Goal: Navigation & Orientation: Find specific page/section

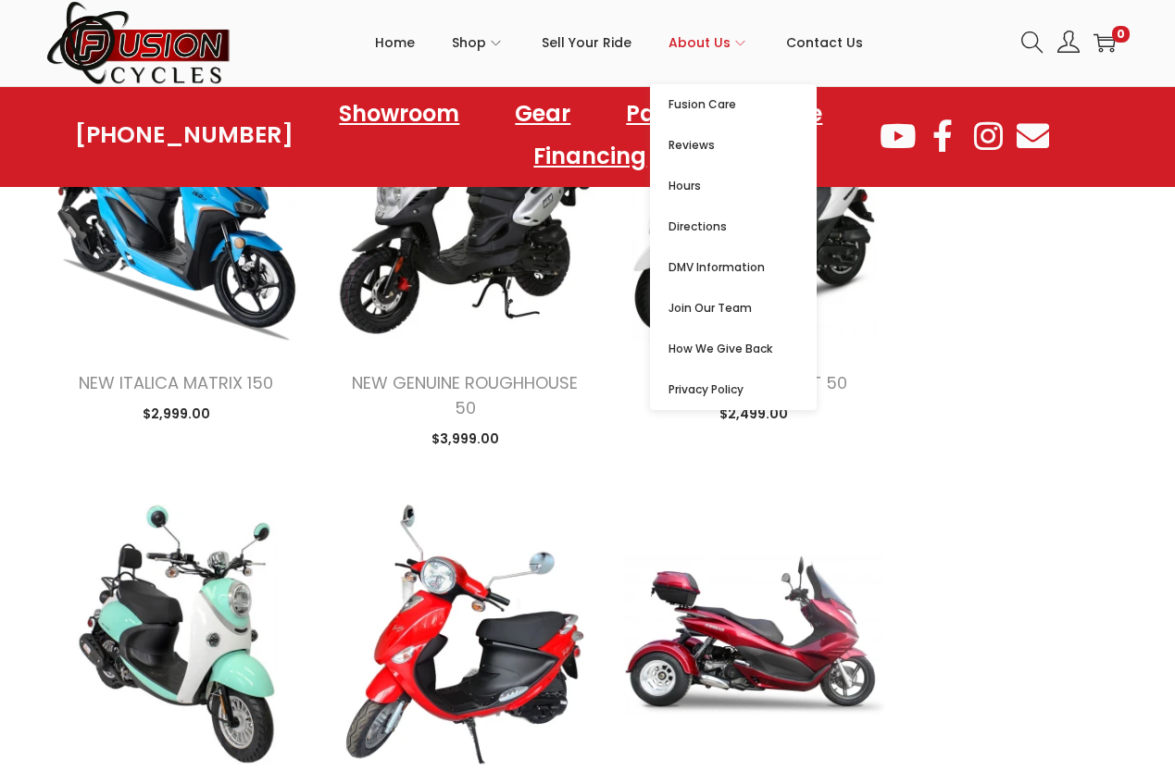
scroll to position [5592, 0]
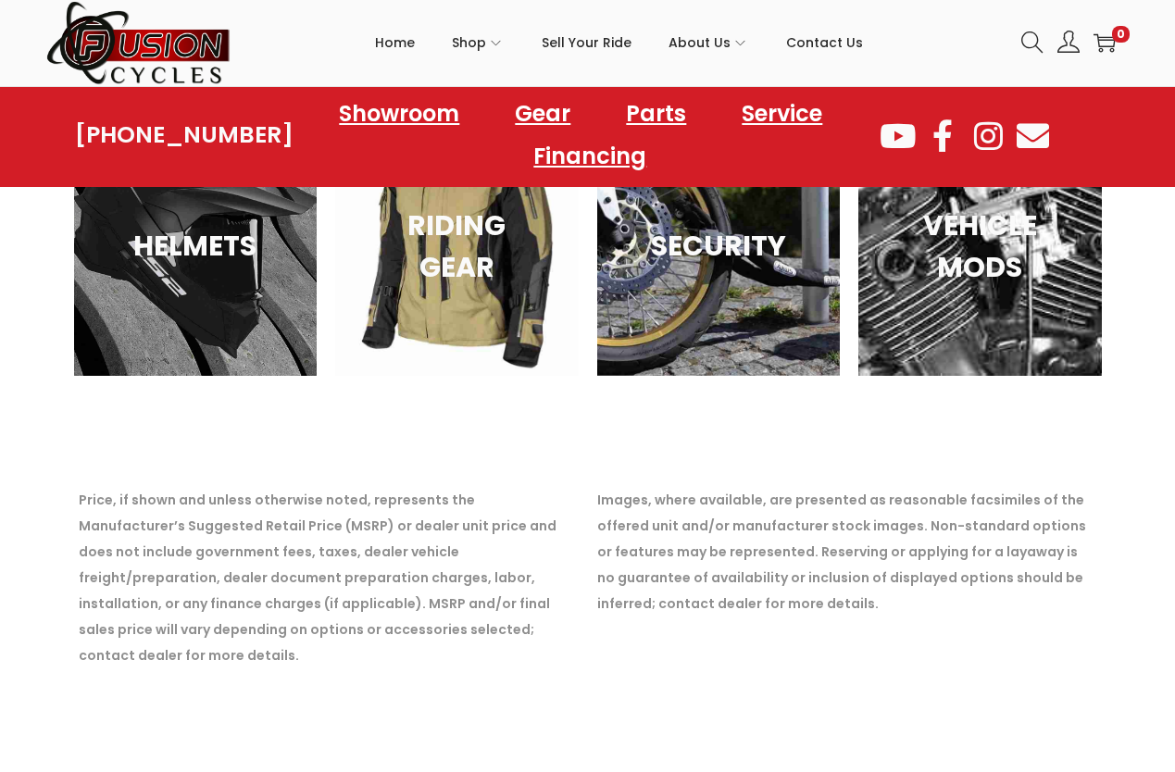
scroll to position [6783, 0]
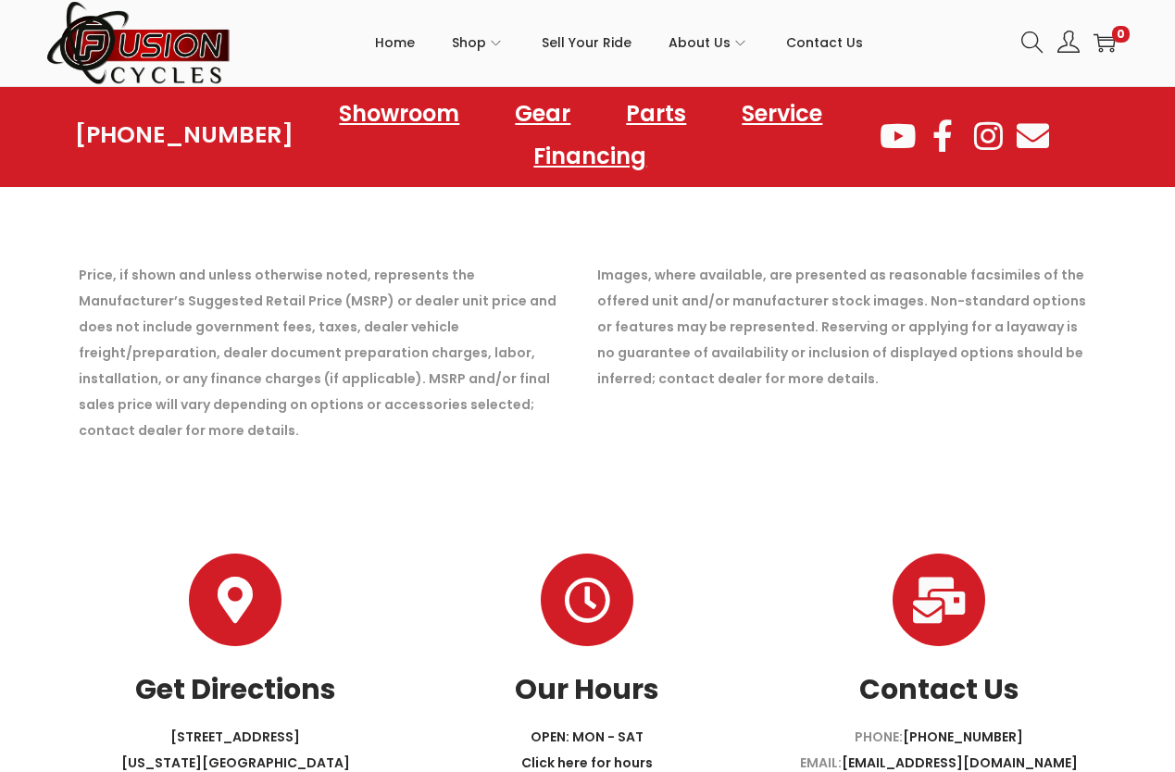
click at [1174, 7] on div "Skip to navigation Skip to content Home Shop ATVs Dirt Bikes Motorcycles Scoote…" at bounding box center [587, 43] width 1175 height 87
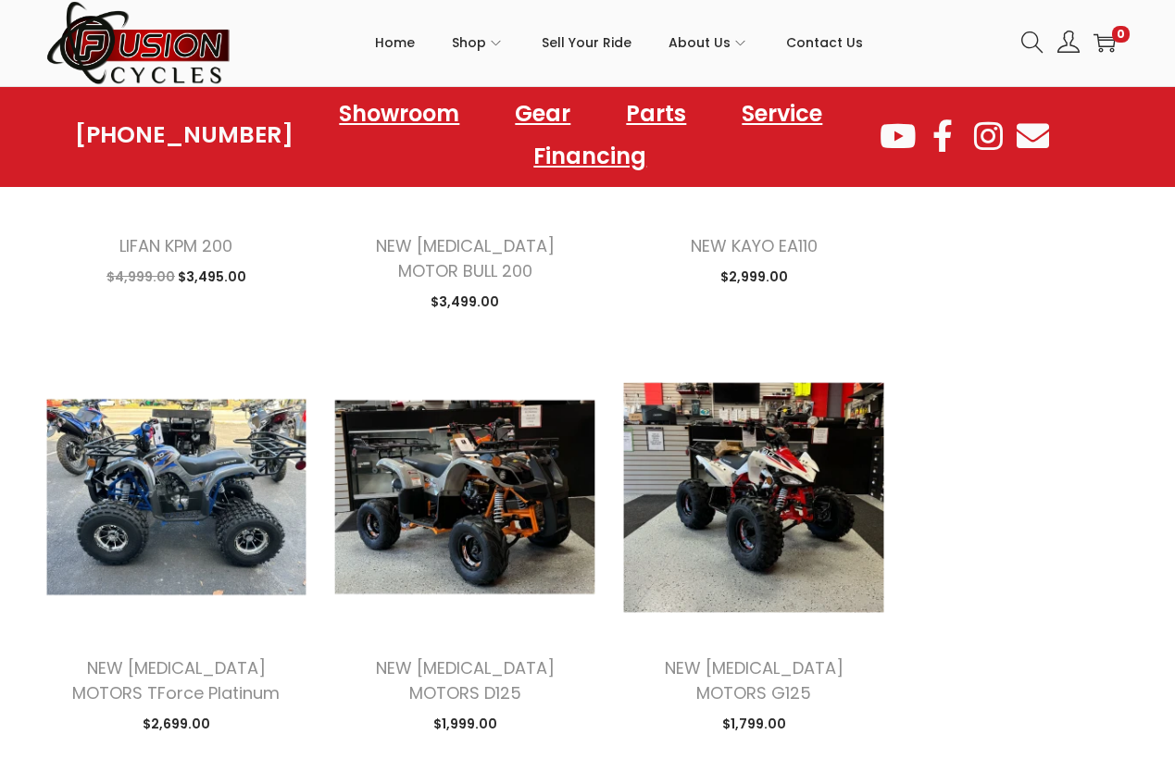
scroll to position [4438, 0]
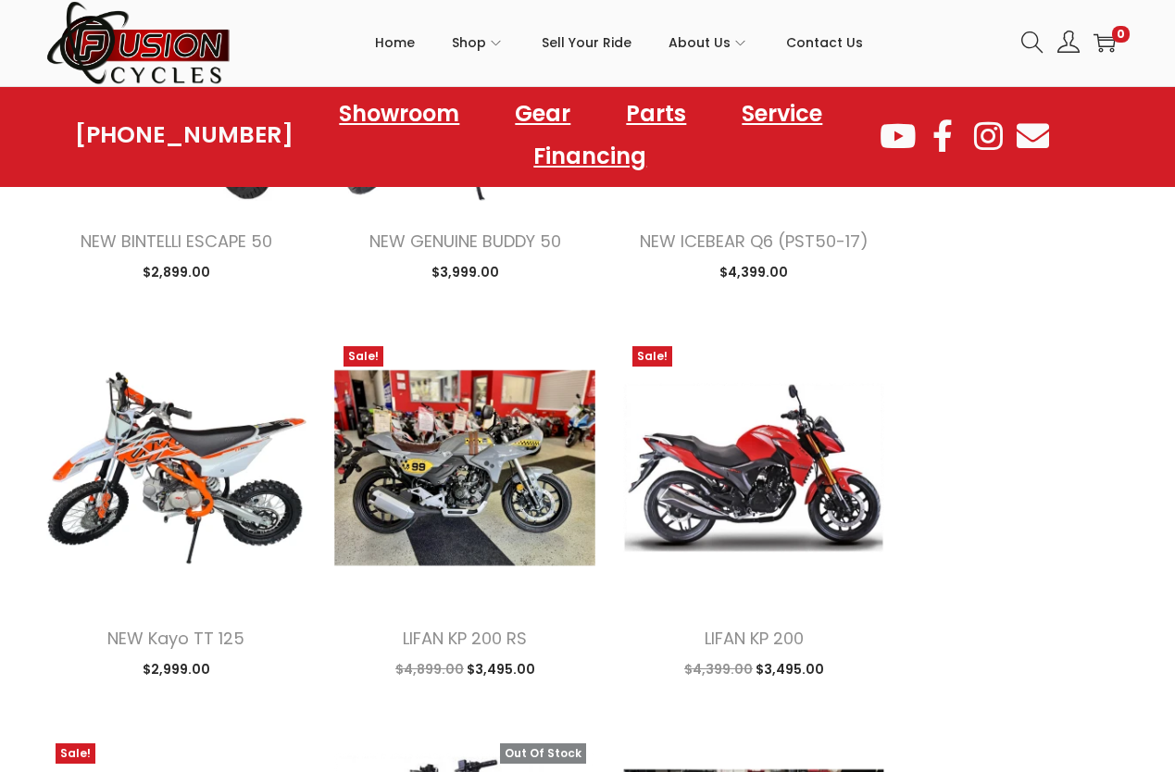
scroll to position [3635, 0]
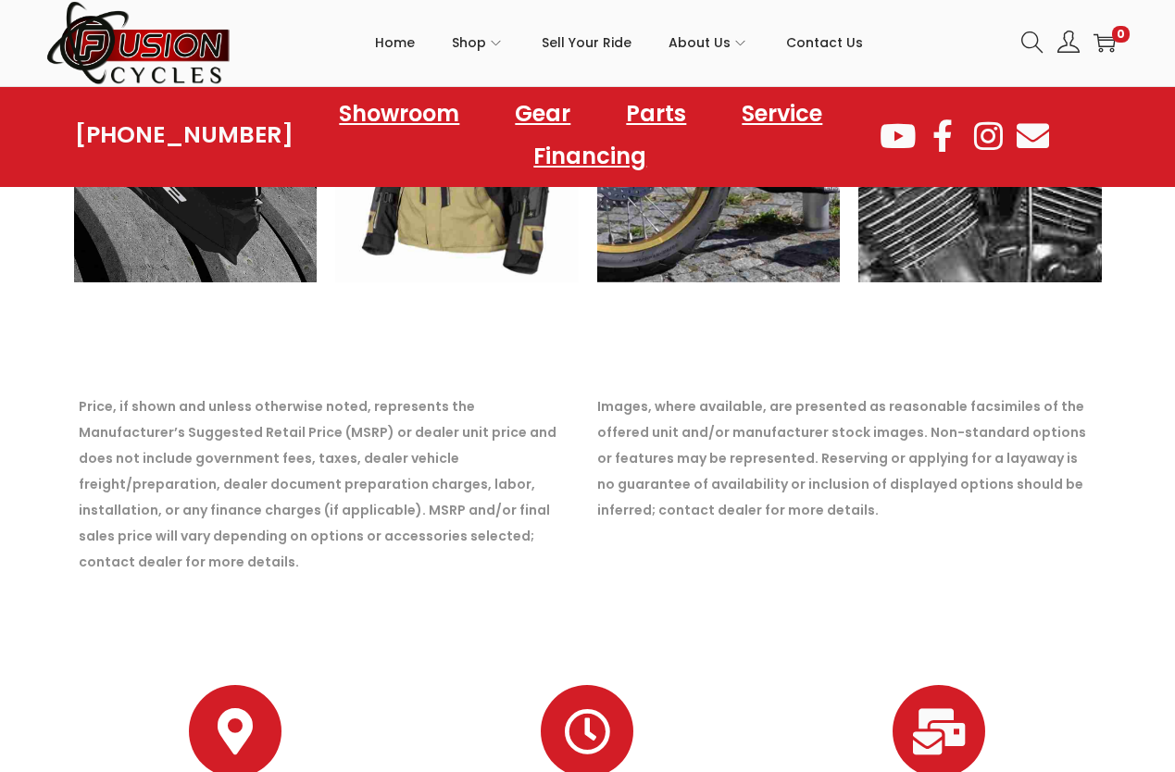
scroll to position [6783, 0]
